Goal: Task Accomplishment & Management: Use online tool/utility

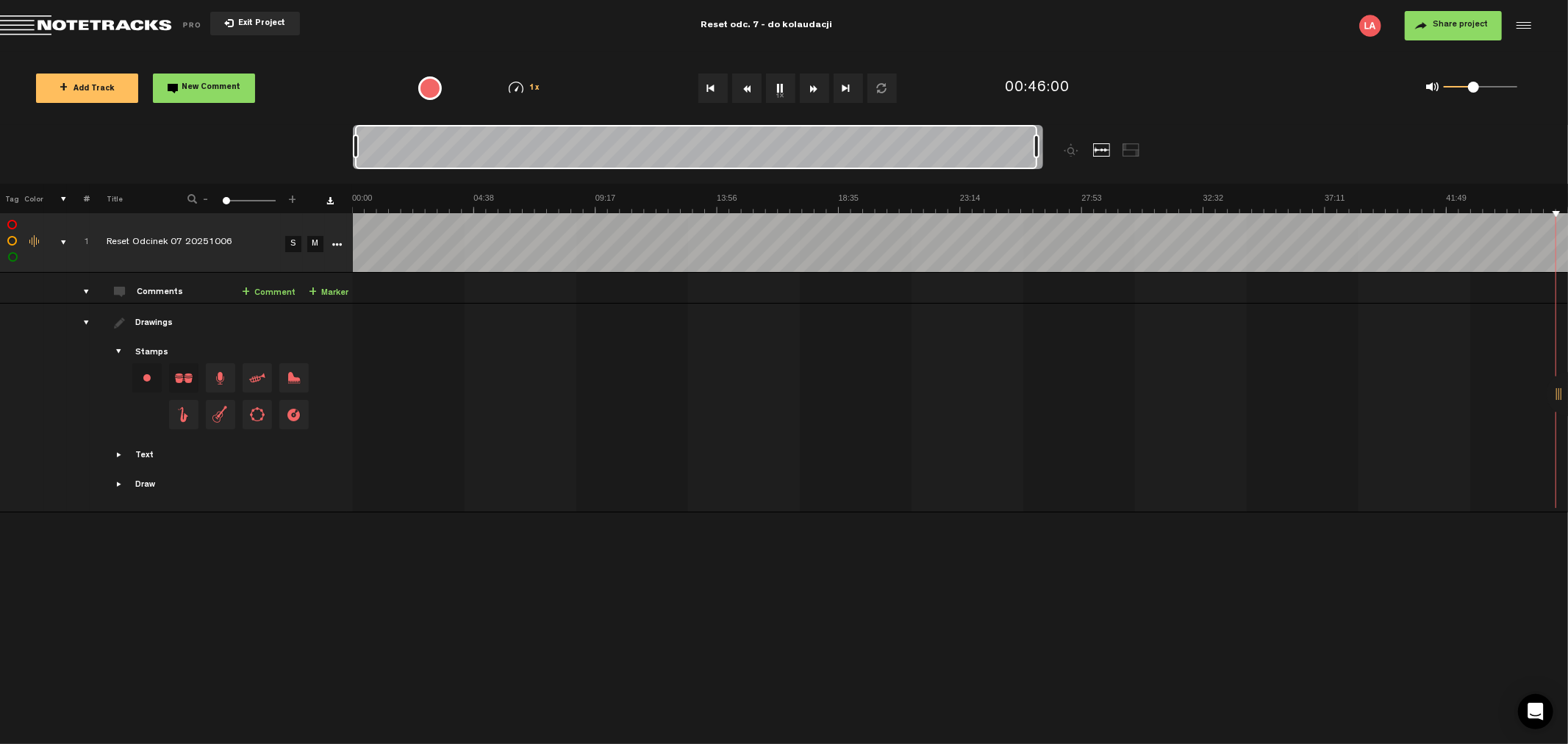
click at [255, 17] on button "Exit Project" at bounding box center [255, 23] width 90 height 23
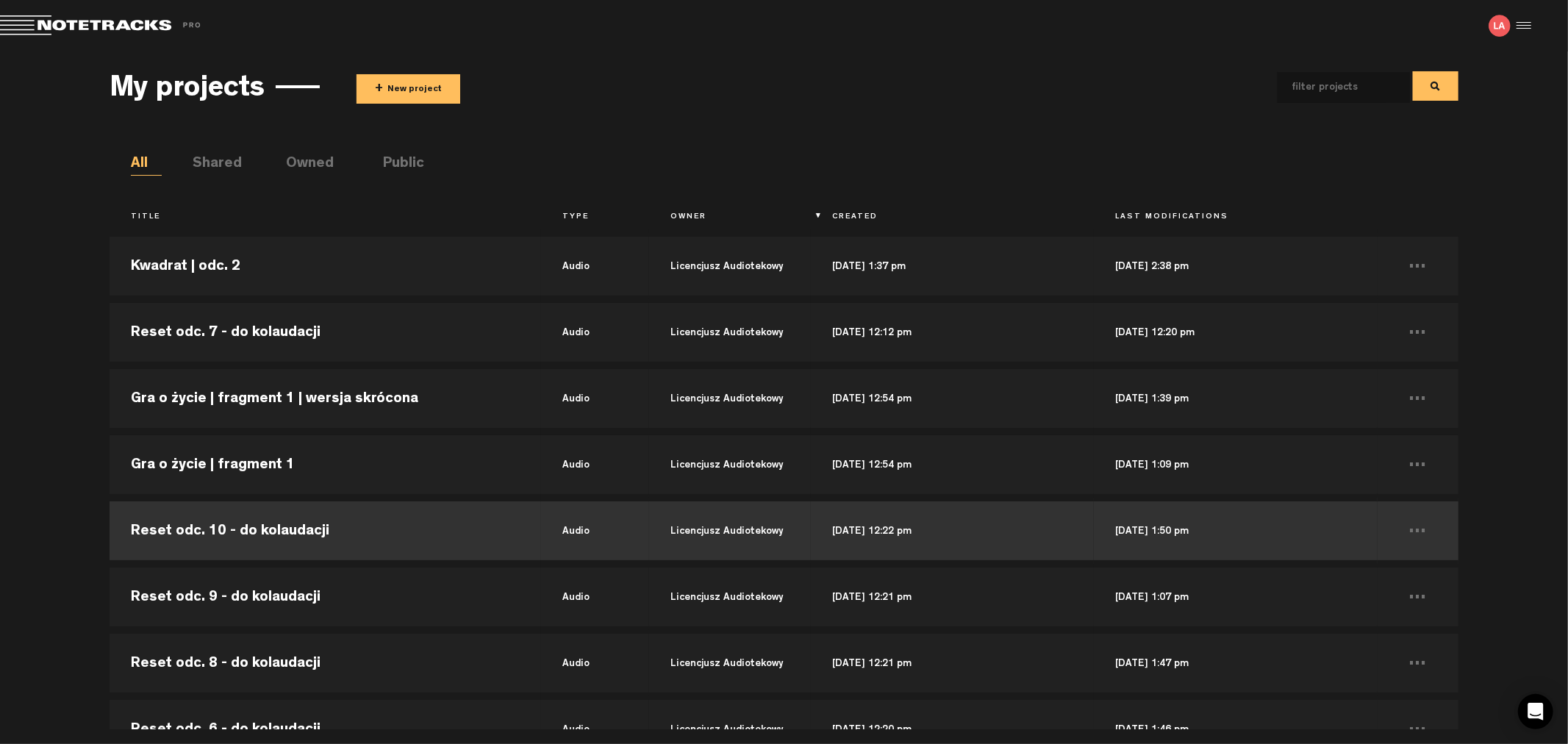
scroll to position [82, 0]
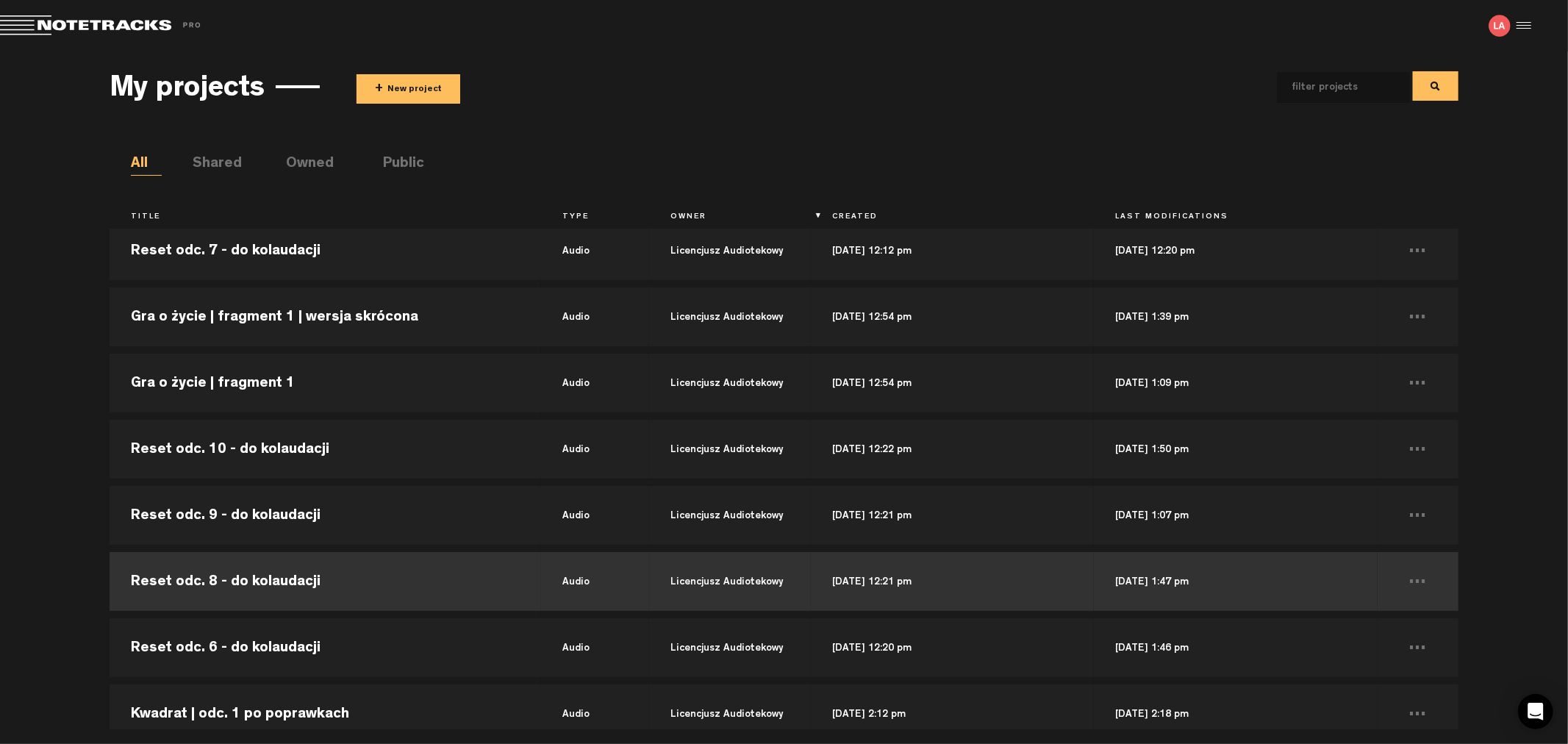
click at [327, 577] on td "Reset odc. 8 - do kolaudacji" at bounding box center [325, 582] width 431 height 66
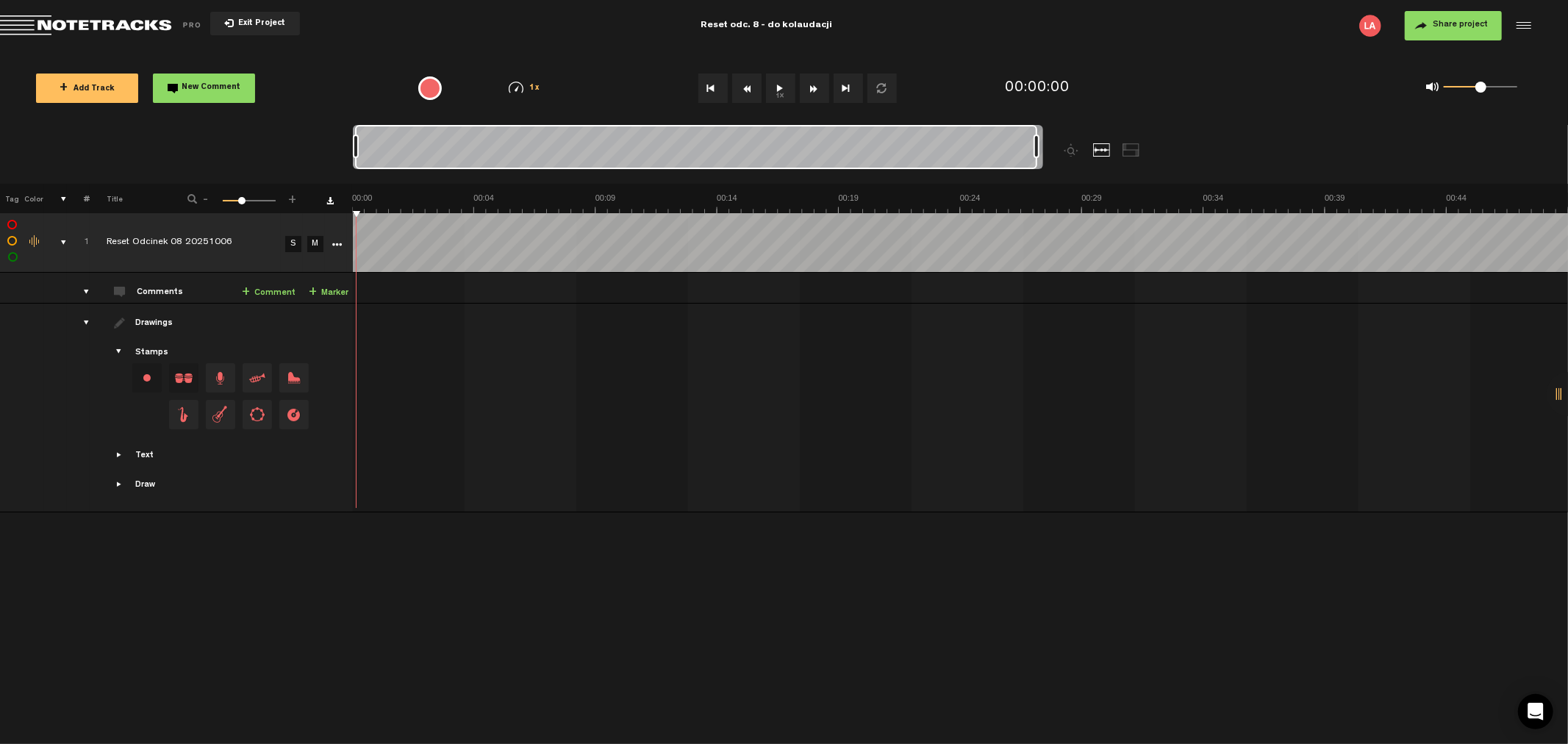
drag, startPoint x: 377, startPoint y: 145, endPoint x: 1259, endPoint y: 142, distance: 882.0
click at [1259, 142] on nt-zoom-navigation-bar at bounding box center [784, 154] width 1568 height 59
click at [783, 86] on button "1x" at bounding box center [781, 88] width 29 height 29
click at [812, 91] on button "Fast Forward" at bounding box center [815, 88] width 29 height 29
click at [810, 91] on button "Fast Forward" at bounding box center [815, 88] width 29 height 29
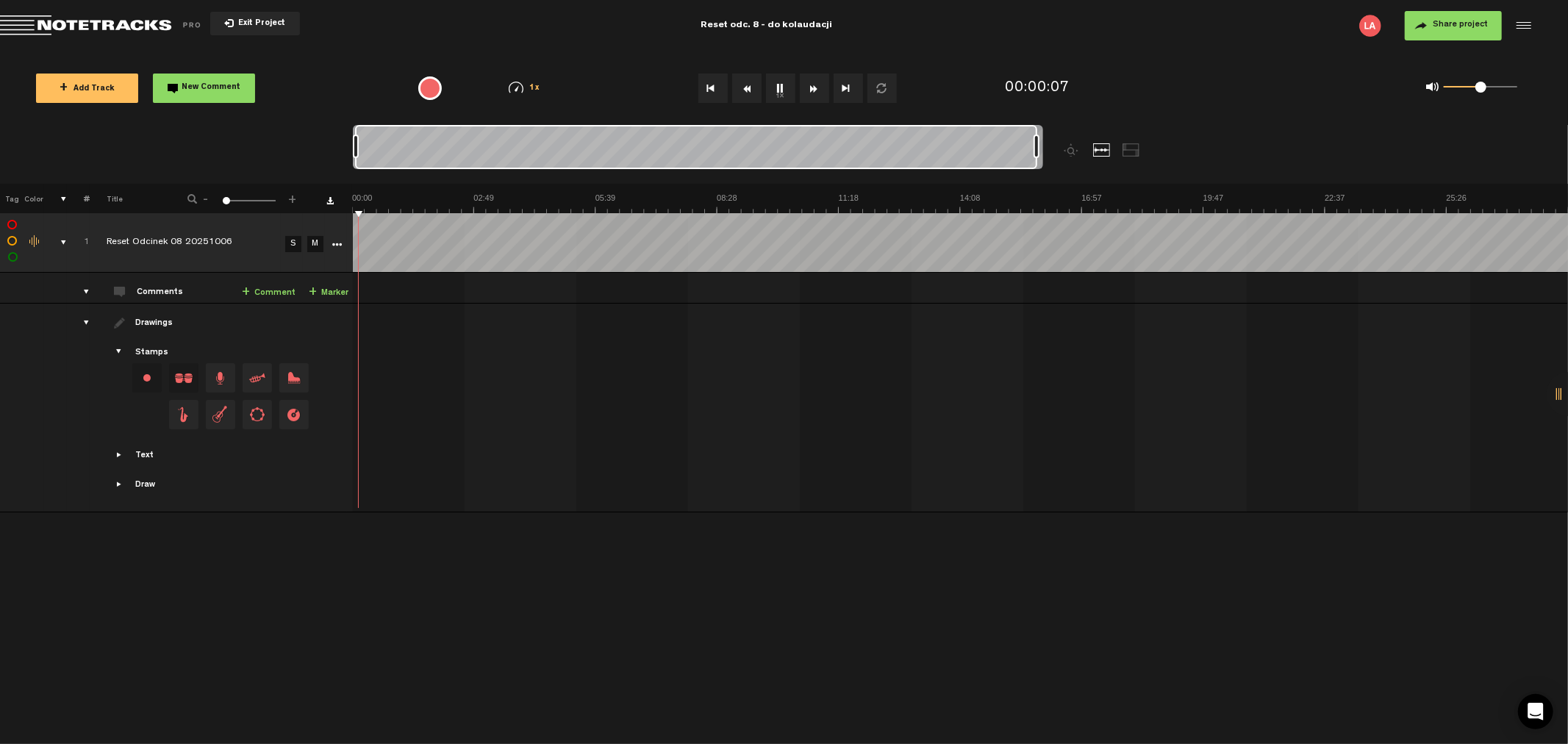
click at [810, 91] on button "Fast Forward" at bounding box center [815, 88] width 29 height 29
click at [809, 87] on button "Fast Forward" at bounding box center [815, 88] width 29 height 29
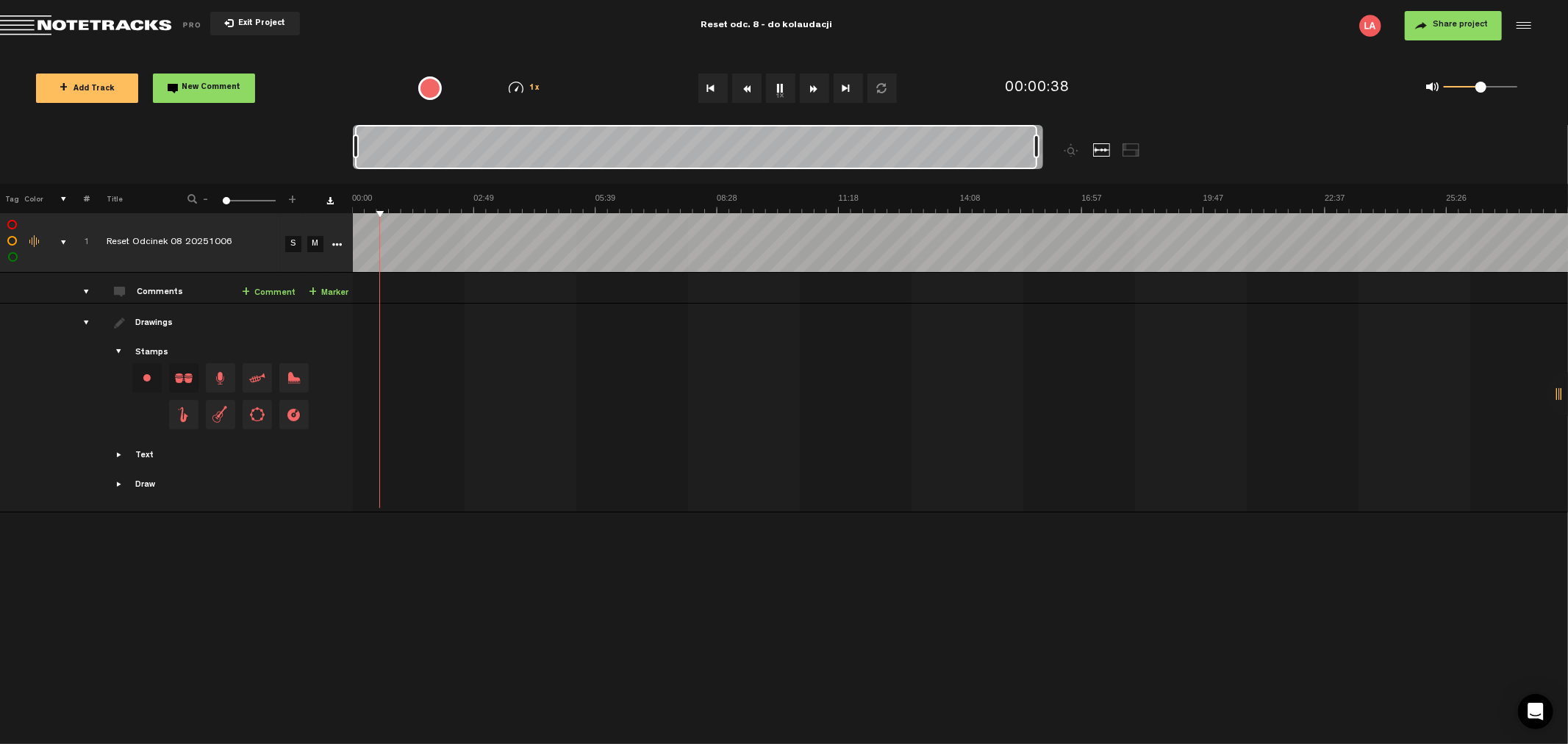
click at [809, 87] on button "Fast Forward" at bounding box center [815, 88] width 29 height 29
click at [776, 88] on button "1x" at bounding box center [781, 88] width 29 height 29
drag, startPoint x: 774, startPoint y: 92, endPoint x: 779, endPoint y: 49, distance: 43.3
click at [779, 44] on div "X Your screen size is currently not optimal for this view. X Exit Project Reset…" at bounding box center [784, 21] width 1568 height 44
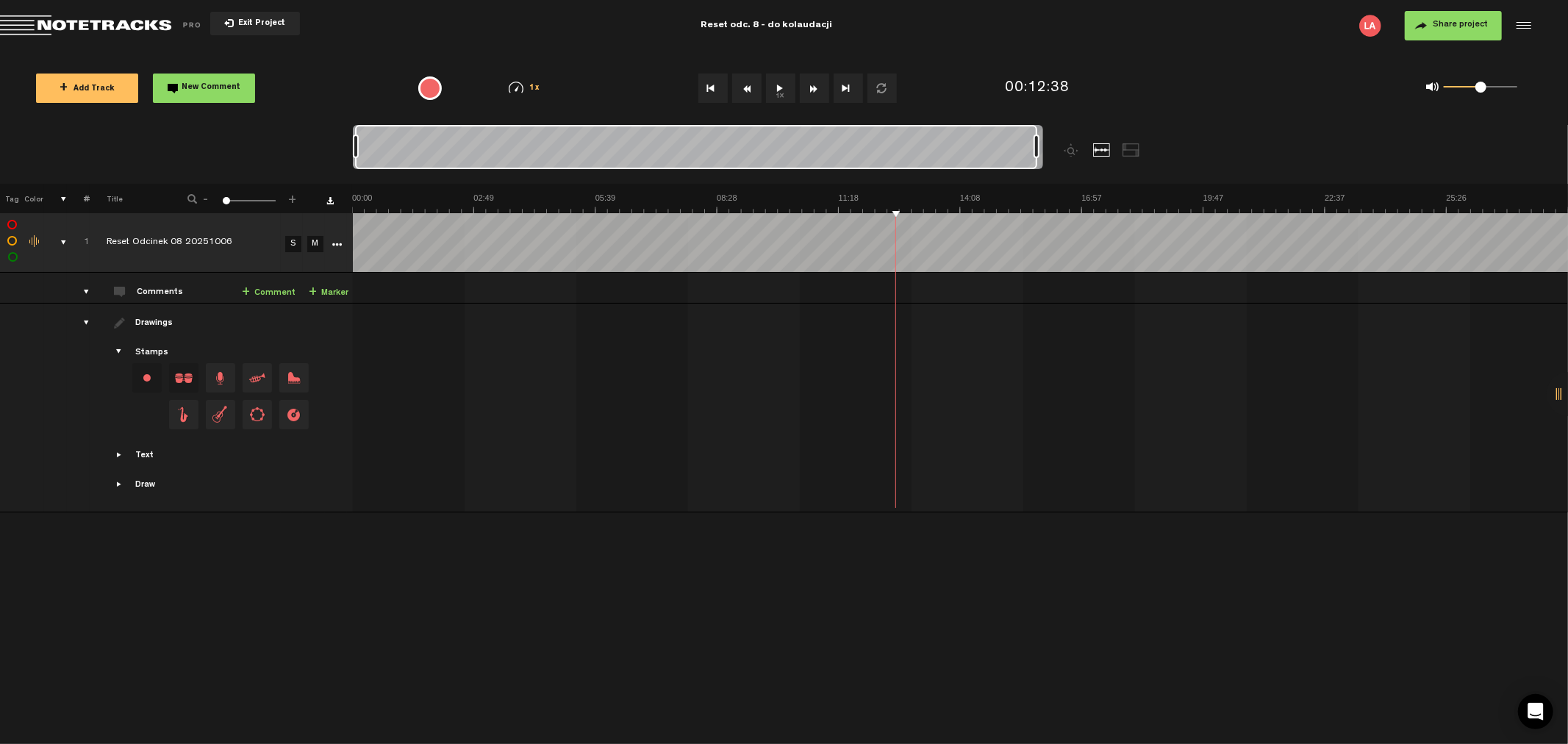
click at [781, 85] on button "1x" at bounding box center [781, 88] width 29 height 29
click at [784, 82] on button "1x" at bounding box center [781, 88] width 29 height 29
click at [775, 79] on button "1x" at bounding box center [781, 88] width 29 height 29
click at [773, 88] on button "1x" at bounding box center [781, 88] width 29 height 29
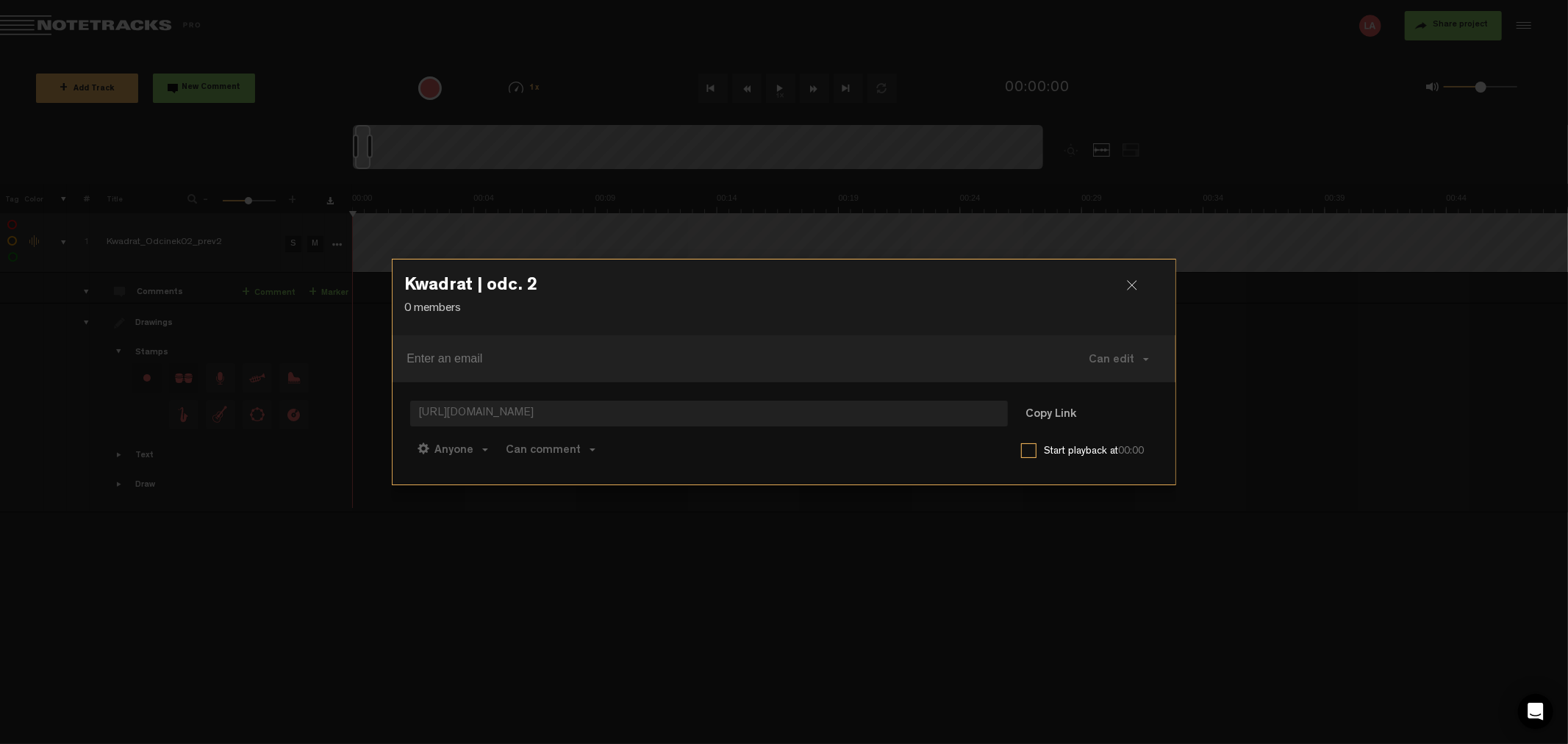
click at [1138, 284] on div at bounding box center [1138, 291] width 22 height 22
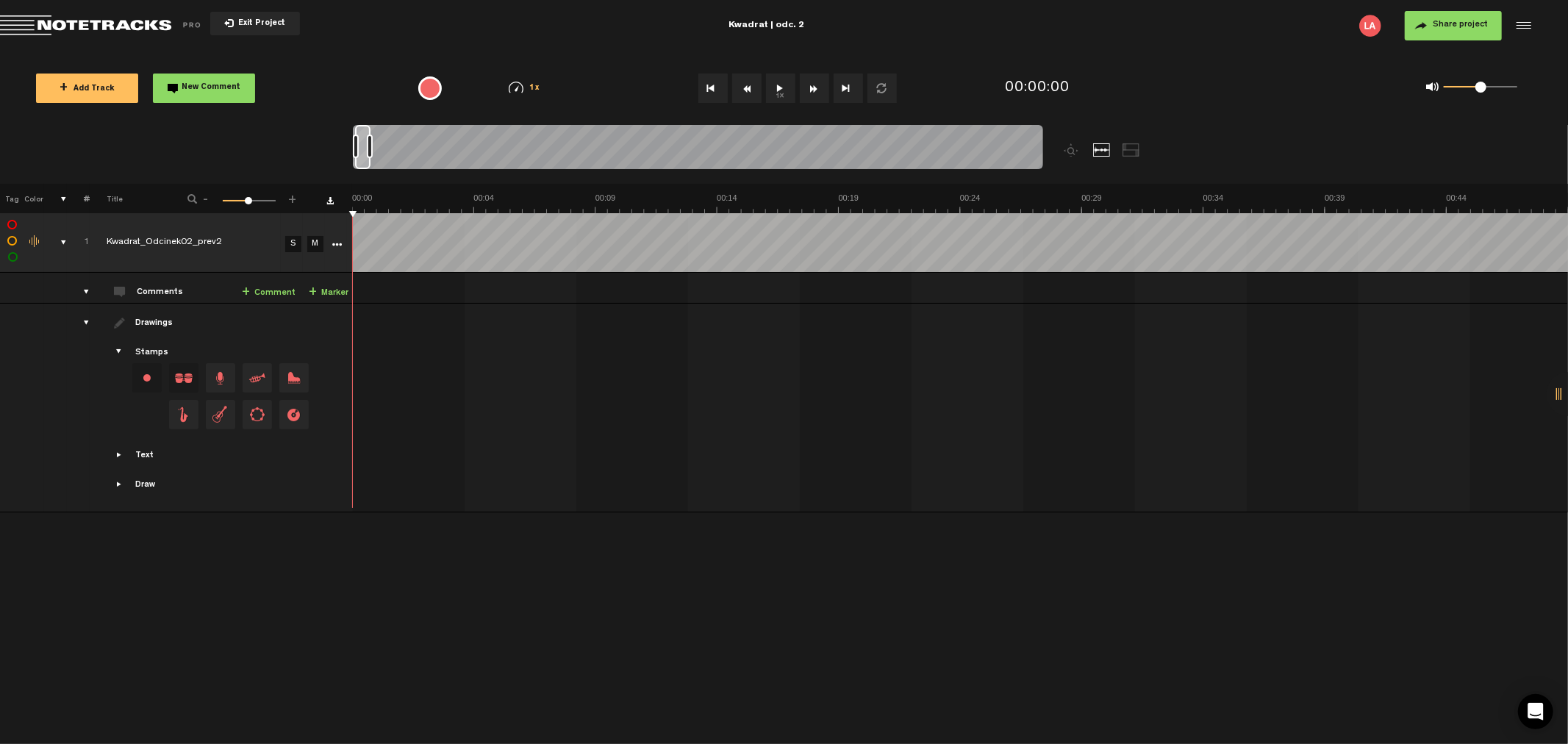
click at [369, 145] on div at bounding box center [363, 146] width 16 height 44
drag, startPoint x: 356, startPoint y: 145, endPoint x: 325, endPoint y: 142, distance: 31.1
click at [325, 142] on nt-zoom-navigation-bar at bounding box center [784, 154] width 1568 height 59
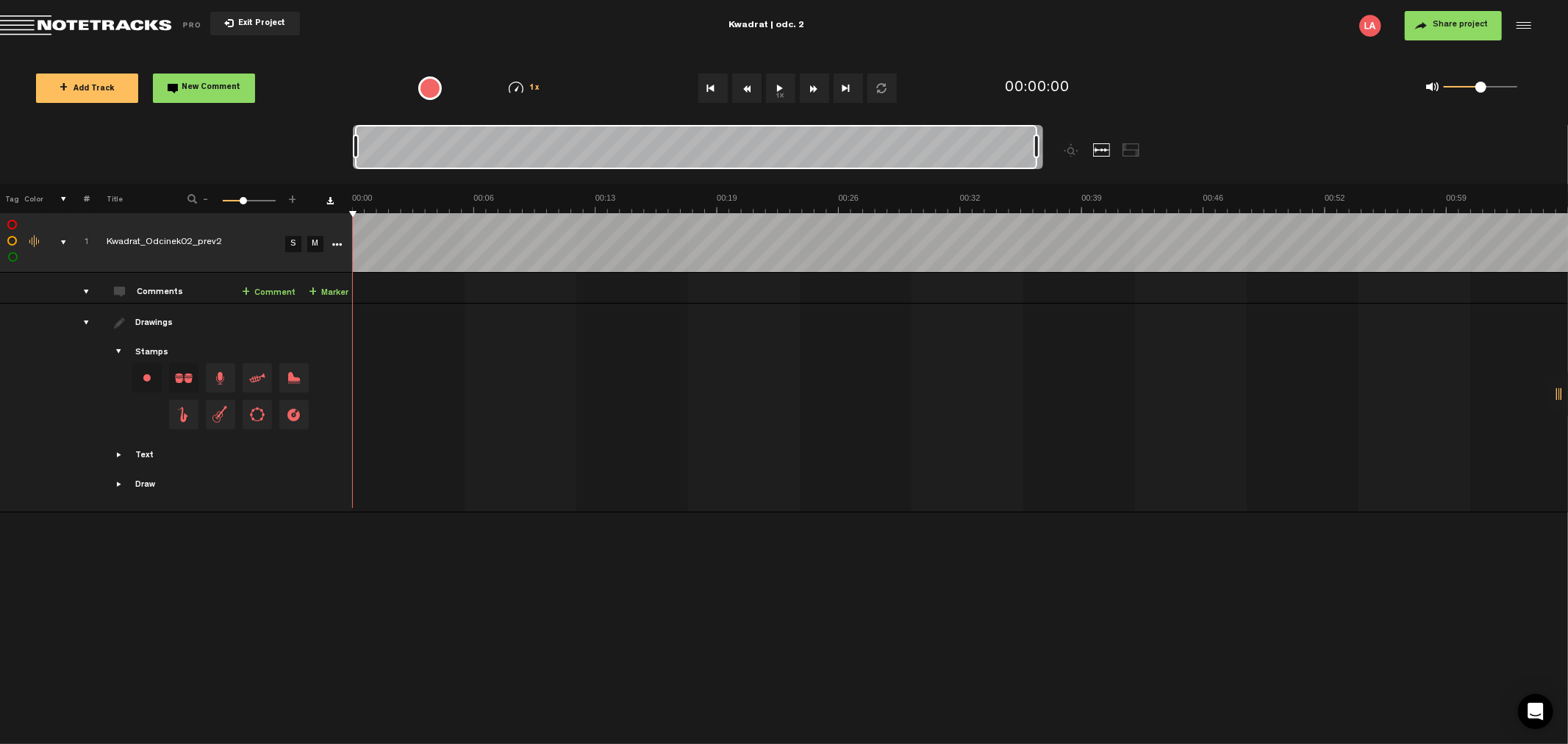
drag, startPoint x: 373, startPoint y: 142, endPoint x: 1179, endPoint y: 134, distance: 806.0
click at [1179, 134] on div at bounding box center [784, 154] width 863 height 59
click at [781, 86] on button "1x" at bounding box center [781, 88] width 29 height 29
